Goal: Find specific page/section: Find specific page/section

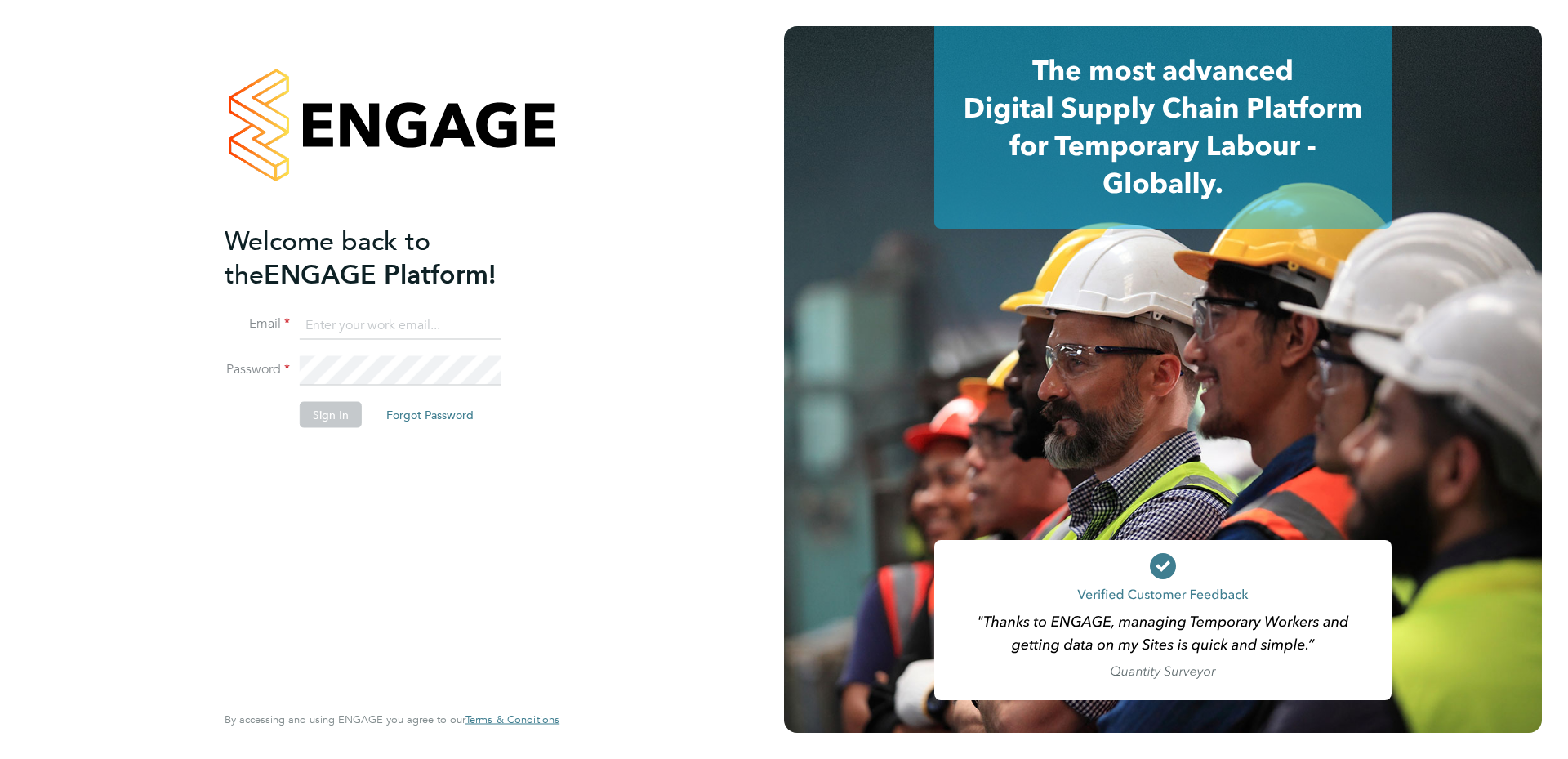
type input "charlie.slidel@vistry.co.uk"
click at [325, 407] on button "Sign In" at bounding box center [331, 415] width 62 height 26
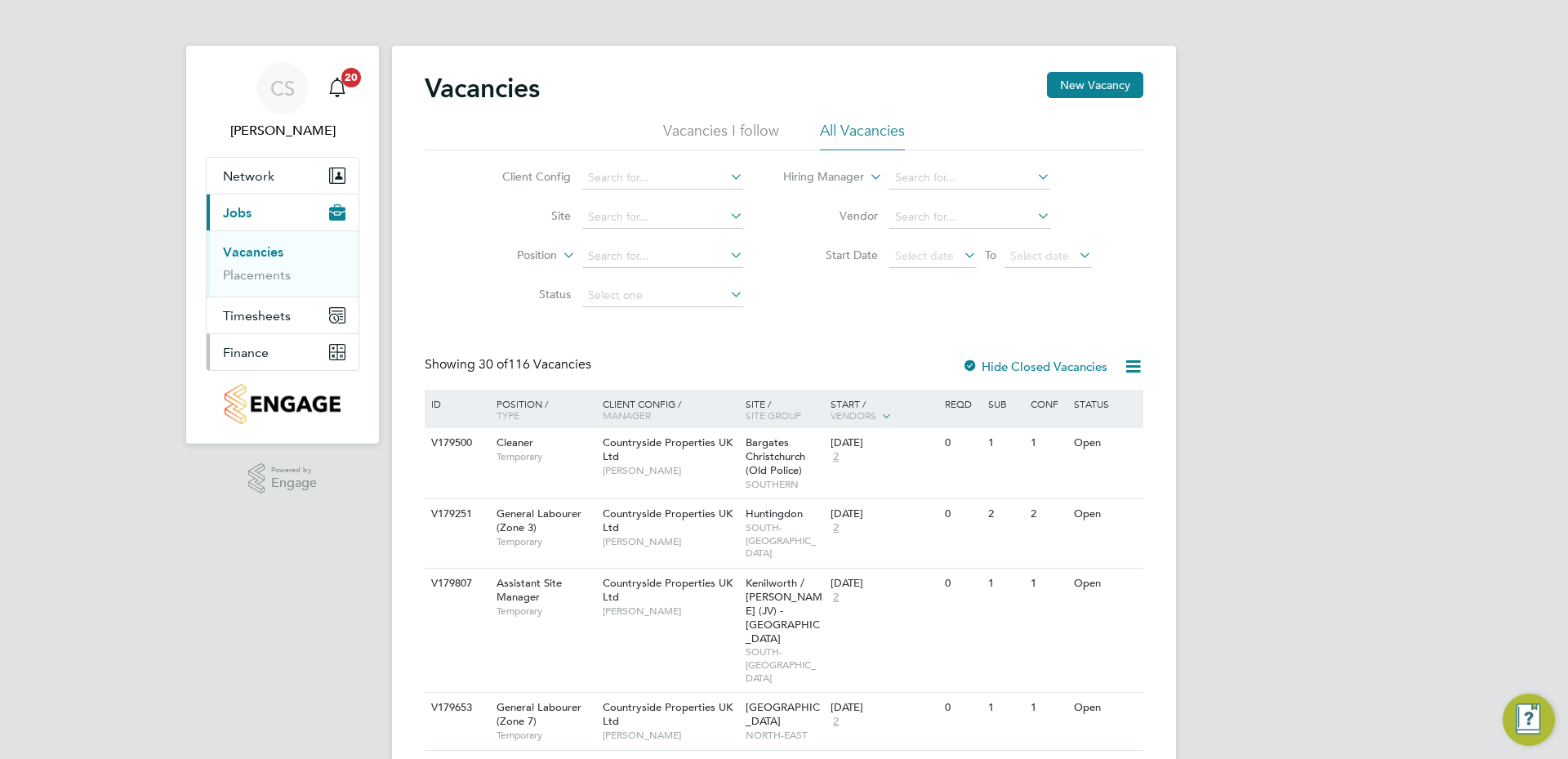
drag, startPoint x: 254, startPoint y: 348, endPoint x: 327, endPoint y: 368, distance: 75.7
click at [254, 348] on span "Finance" at bounding box center [246, 353] width 46 height 15
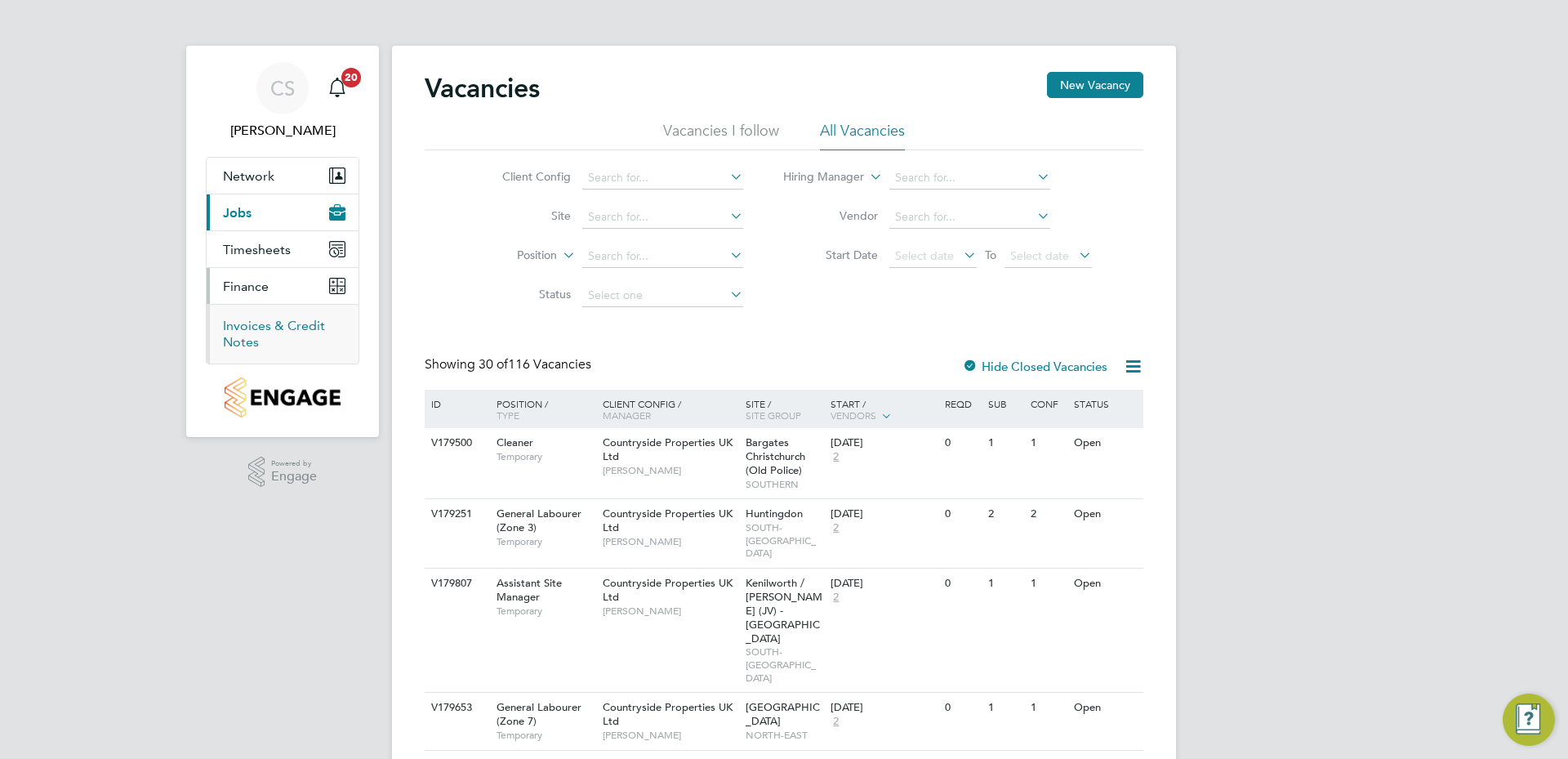
click at [277, 326] on link "Invoices & Credit Notes" at bounding box center [274, 334] width 102 height 32
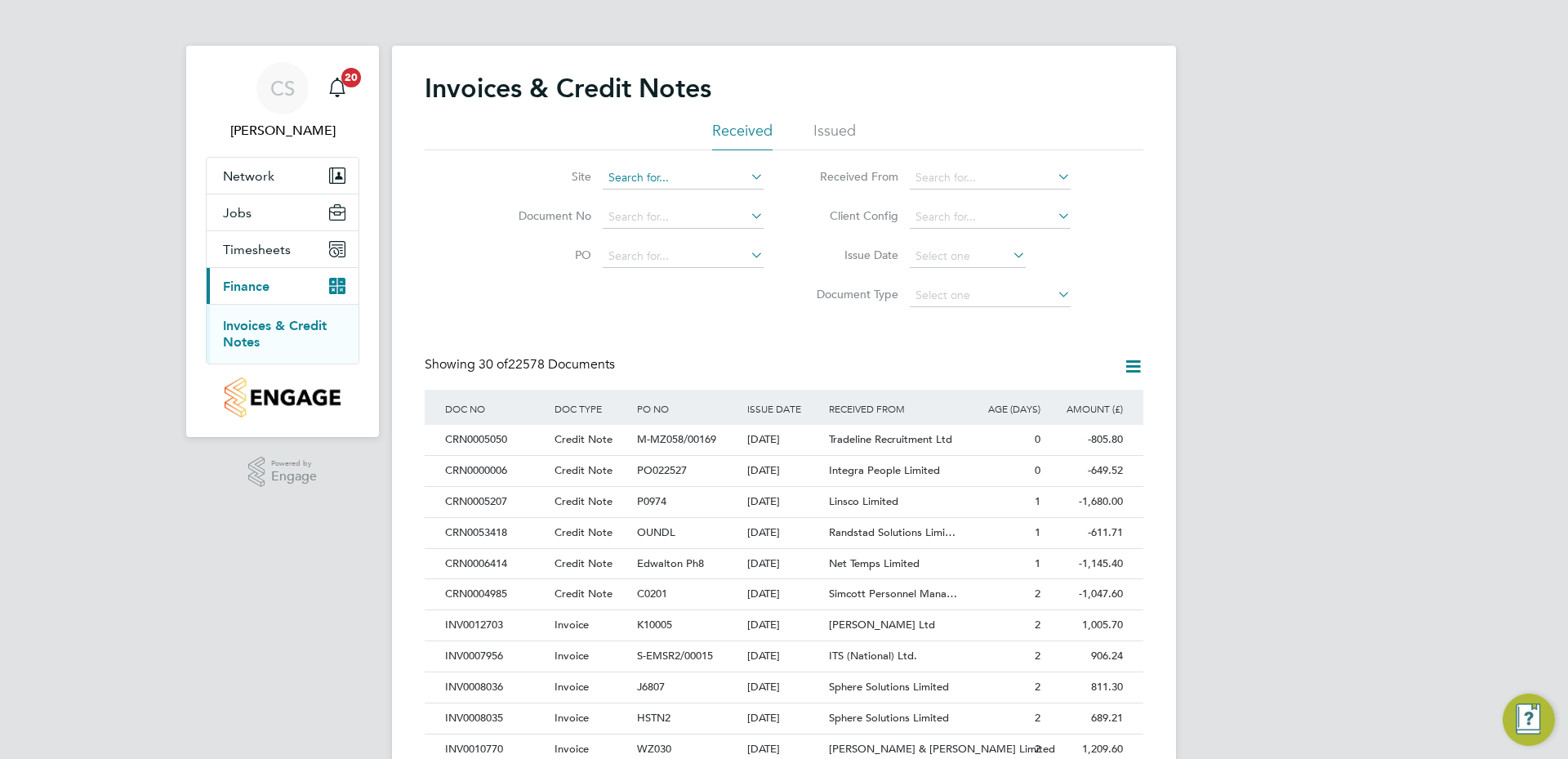
click at [621, 170] on input at bounding box center [683, 178] width 161 height 23
type input "RAF Upwood"
click at [687, 190] on li "RAF Upwood" at bounding box center [683, 200] width 162 height 22
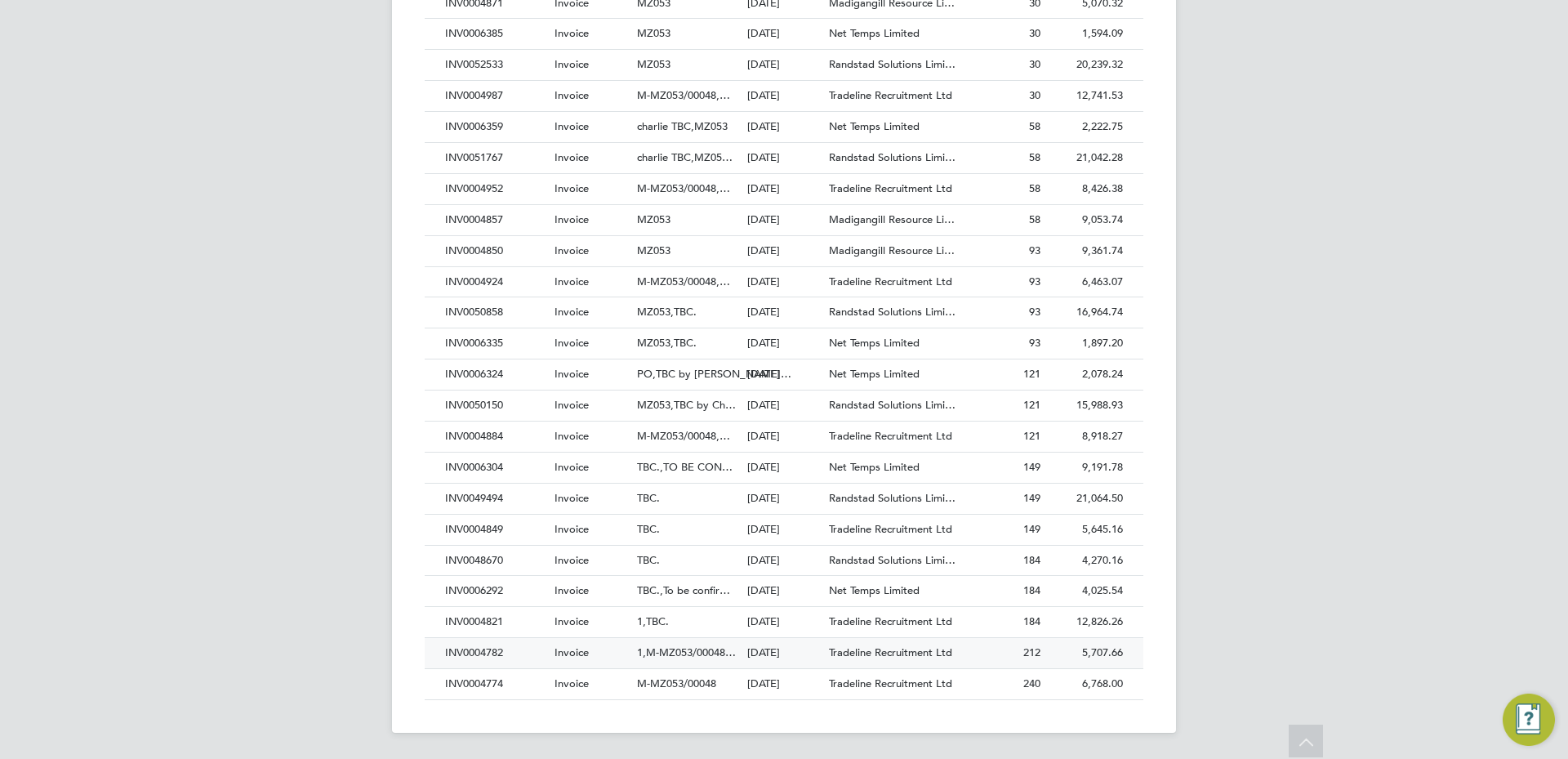
click at [936, 665] on div "Tradeline Recruitment Ltd" at bounding box center [893, 653] width 138 height 30
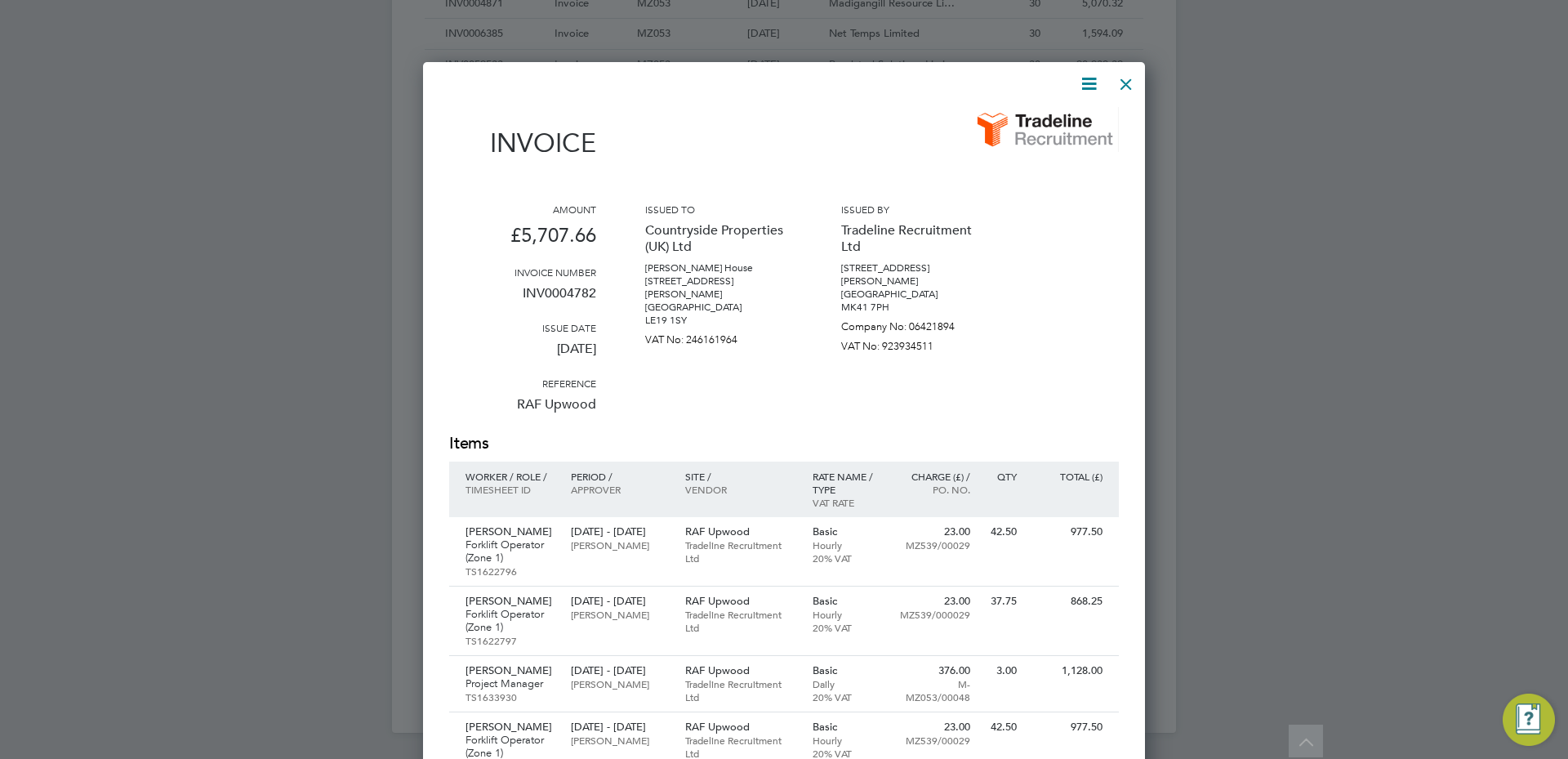
click at [1126, 91] on div at bounding box center [1126, 79] width 29 height 29
